Goal: Information Seeking & Learning: Learn about a topic

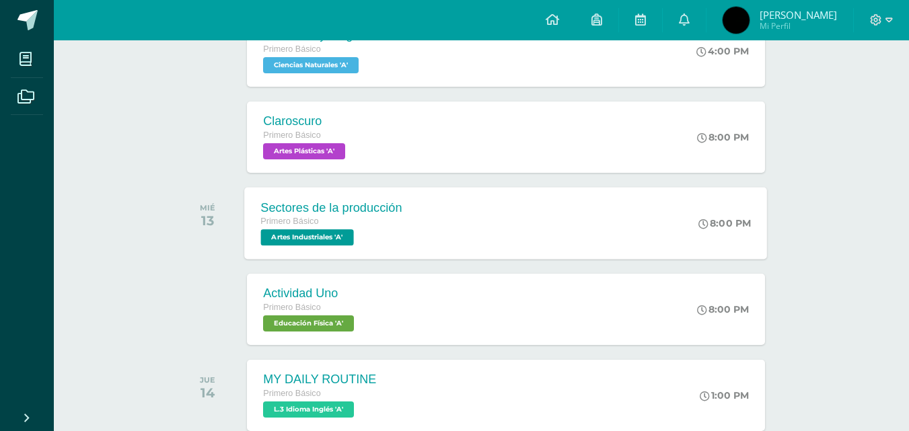
scroll to position [404, 0]
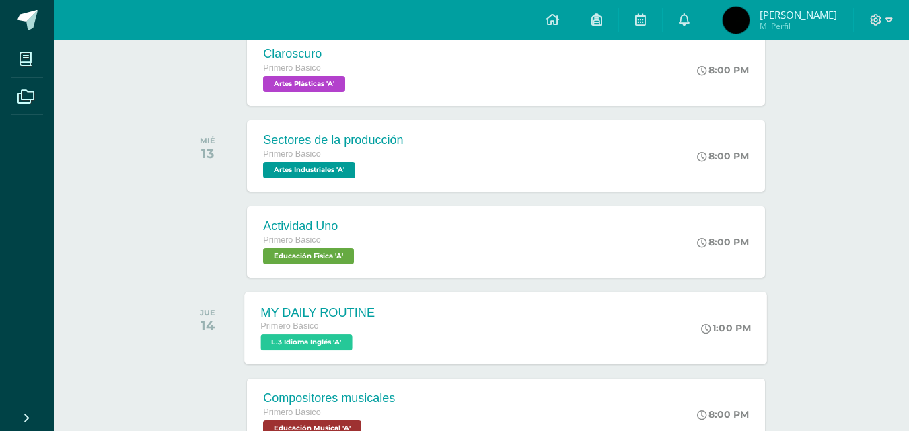
click at [383, 338] on div "MY DAILY ROUTINE Primero Básico L.3 Idioma Inglés 'A'" at bounding box center [318, 328] width 147 height 72
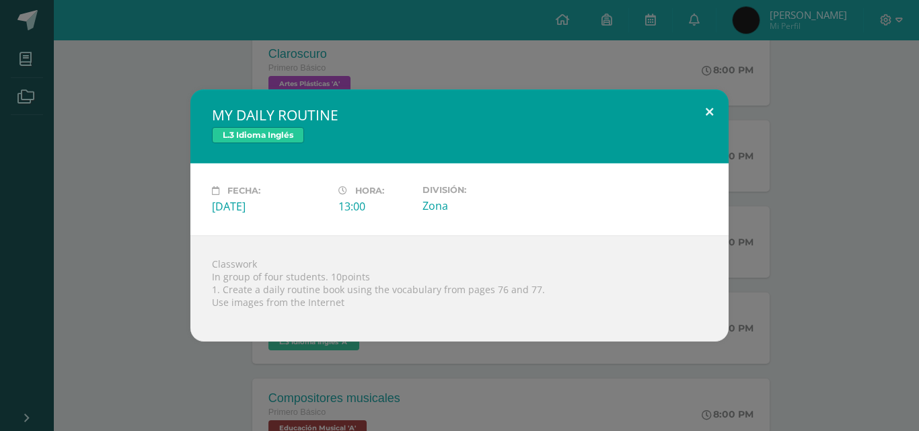
click at [714, 106] on button at bounding box center [709, 112] width 38 height 46
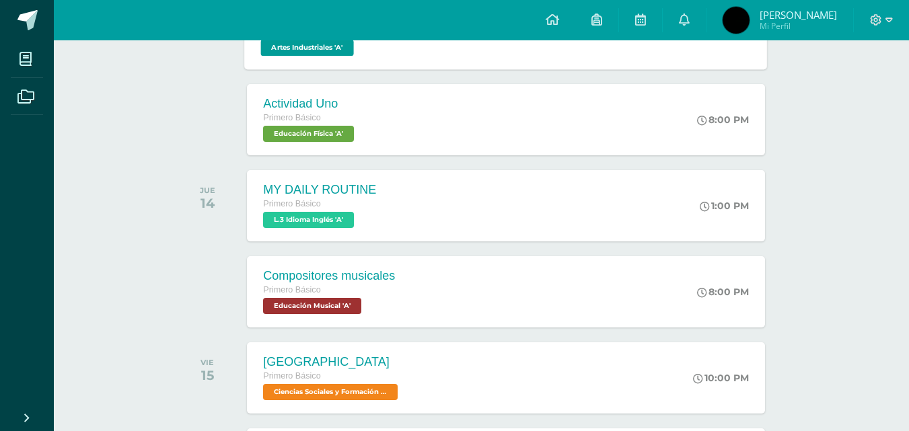
scroll to position [538, 0]
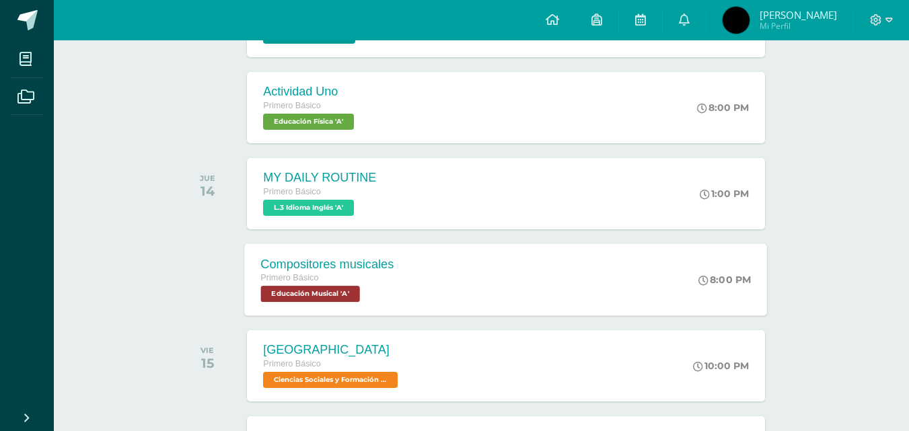
click at [387, 264] on div "Compositores musicales" at bounding box center [327, 264] width 133 height 14
click at [0, 0] on label "Cargando contenido" at bounding box center [0, 0] width 0 height 0
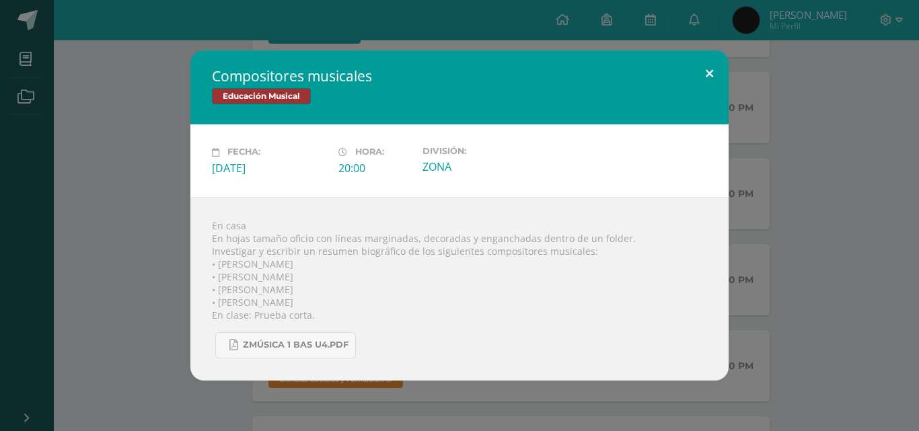
click at [719, 72] on button at bounding box center [709, 73] width 38 height 46
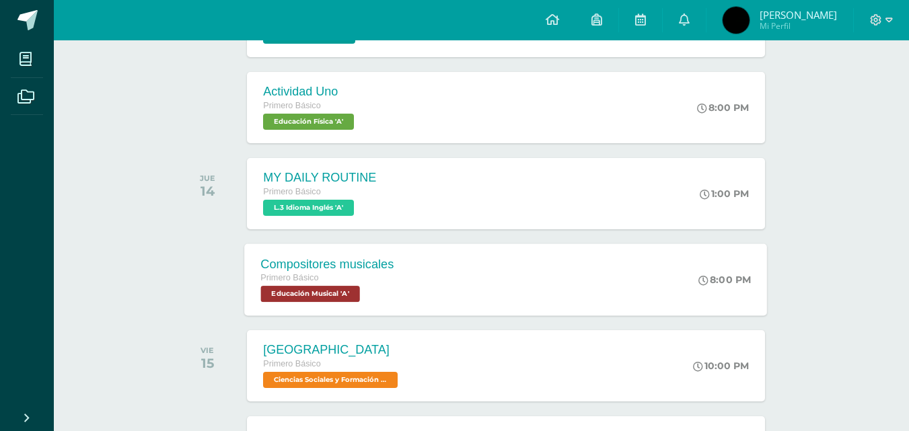
click at [480, 262] on div "Compositores musicales Primero Básico Educación Musical 'A' 8:00 PM Compositore…" at bounding box center [506, 280] width 523 height 72
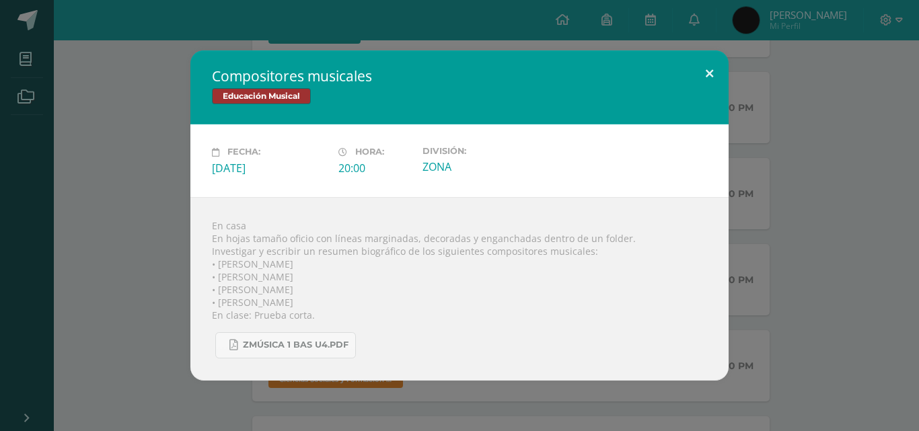
click at [720, 67] on button at bounding box center [709, 73] width 38 height 46
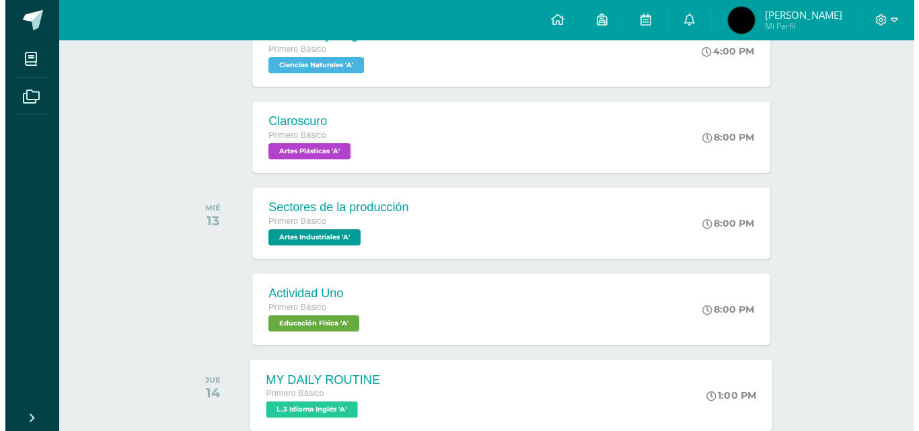
scroll to position [404, 0]
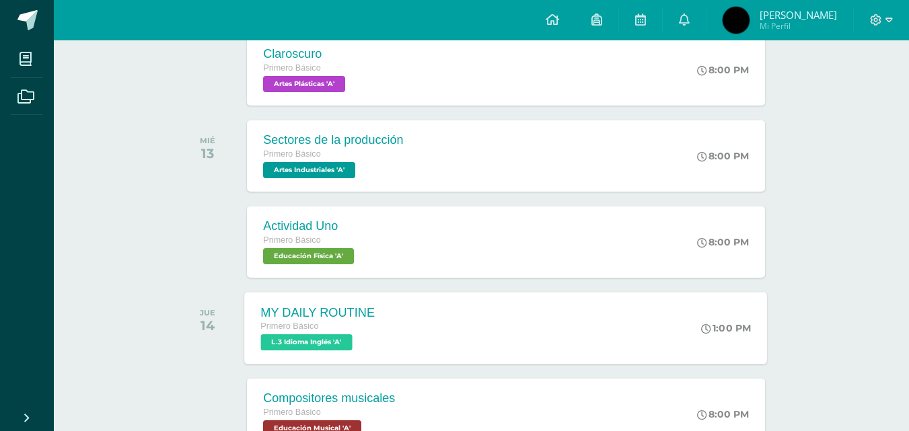
click at [440, 322] on div "MY DAILY ROUTINE Primero Básico L.3 Idioma Inglés 'A' 1:00 PM MY DAILY ROUTINE …" at bounding box center [506, 328] width 523 height 72
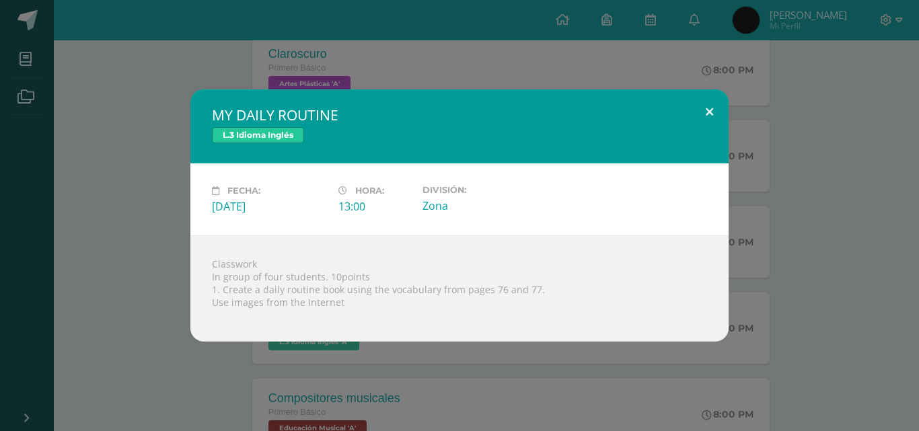
click at [710, 113] on button at bounding box center [709, 112] width 38 height 46
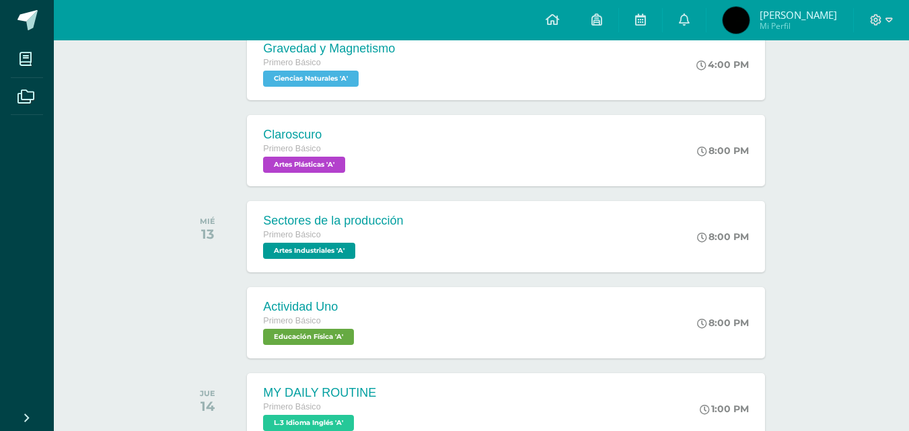
scroll to position [336, 0]
